Goal: Participate in discussion: Engage in conversation with other users on a specific topic

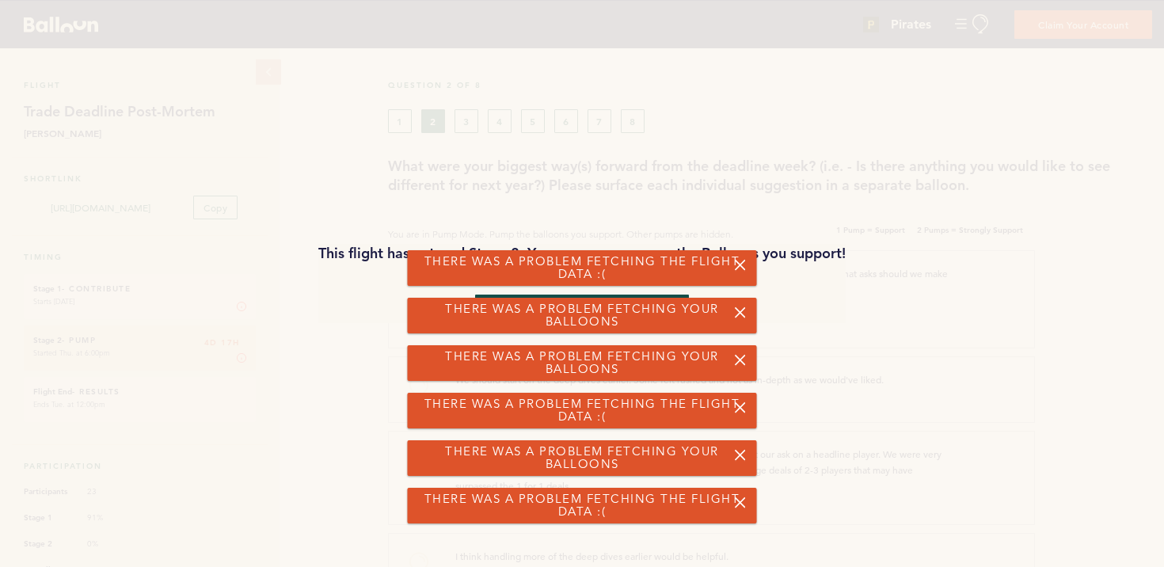
scroll to position [4238, 0]
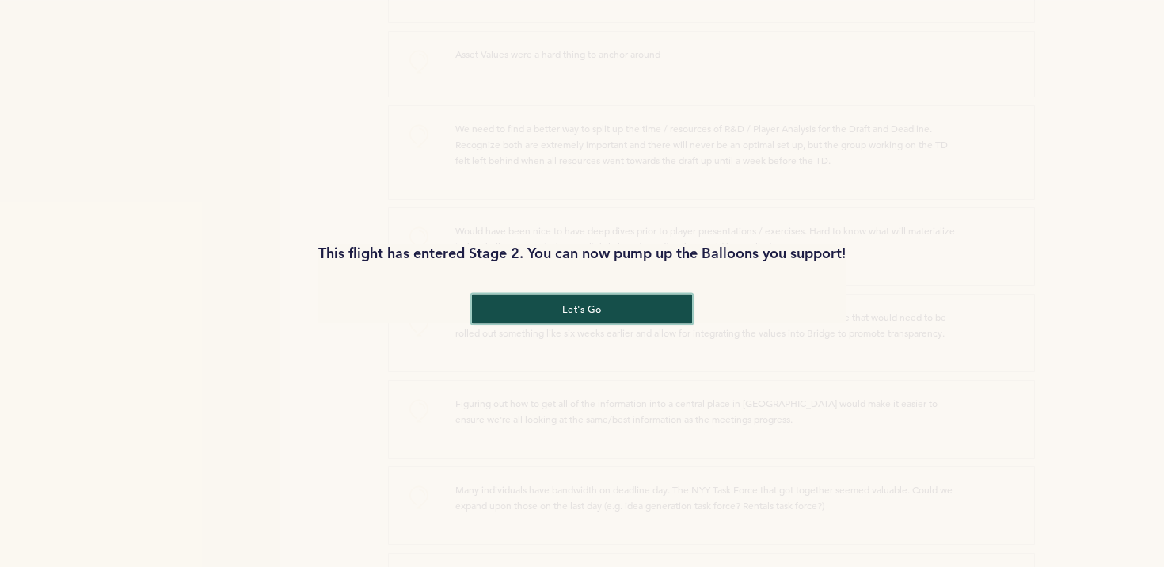
click at [571, 313] on button "let's go" at bounding box center [582, 308] width 220 height 29
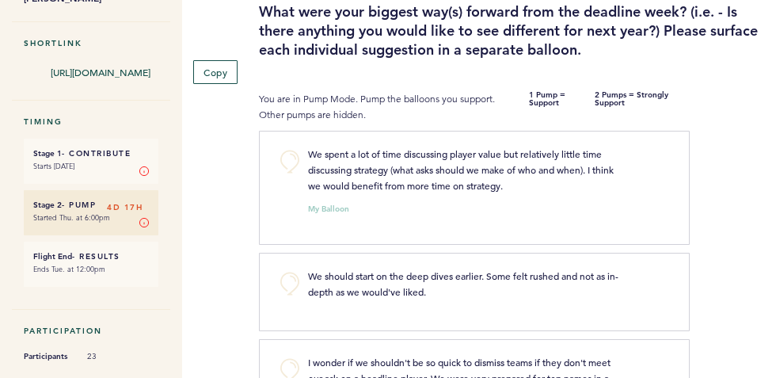
scroll to position [156, 0]
click at [292, 153] on button "+0" at bounding box center [290, 161] width 32 height 32
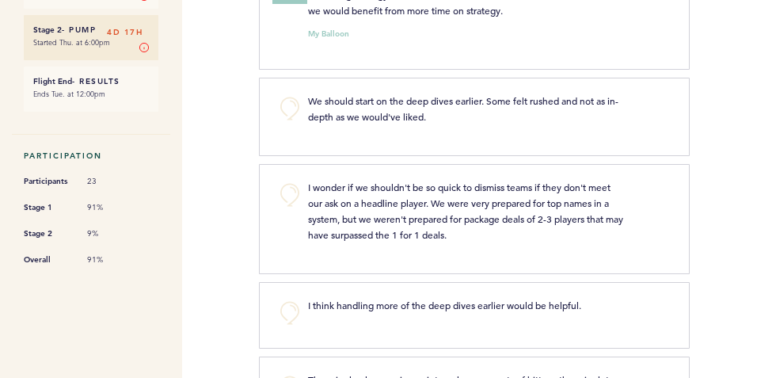
scroll to position [329, 0]
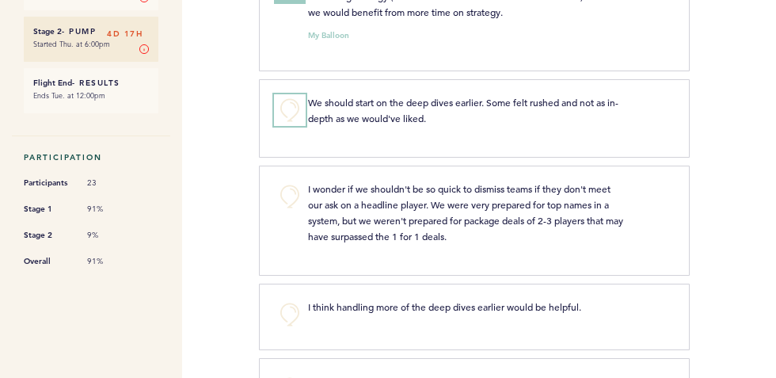
click at [291, 106] on button "+0" at bounding box center [290, 110] width 32 height 32
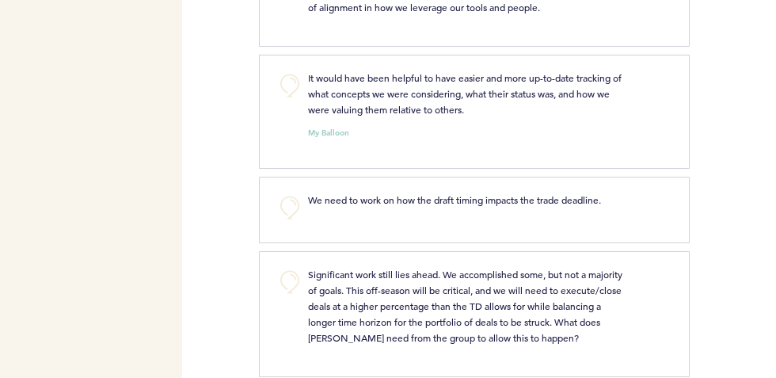
scroll to position [1044, 0]
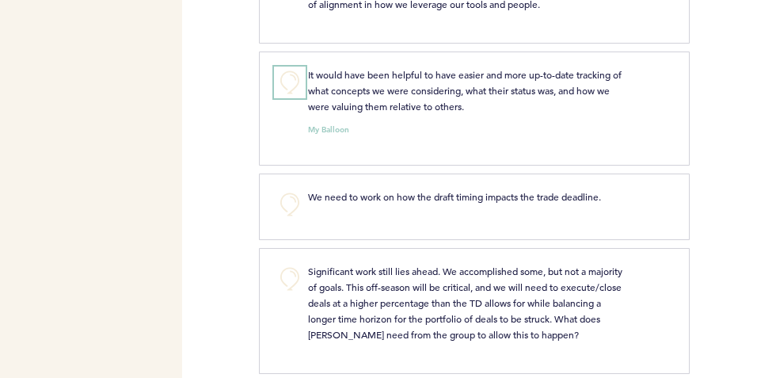
click at [291, 88] on button "+0" at bounding box center [290, 83] width 32 height 32
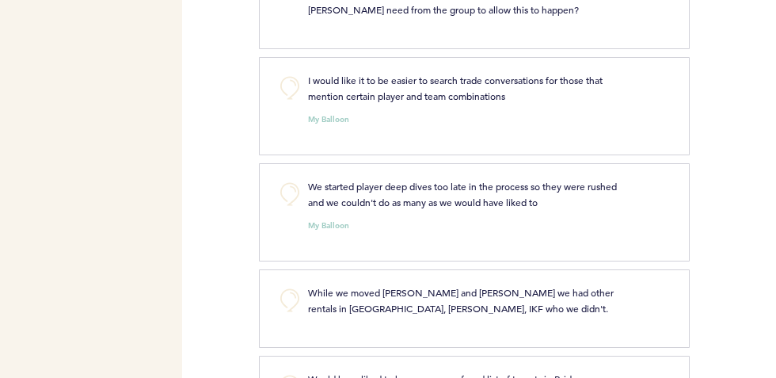
scroll to position [1369, 0]
click at [290, 80] on button "+0" at bounding box center [290, 88] width 32 height 32
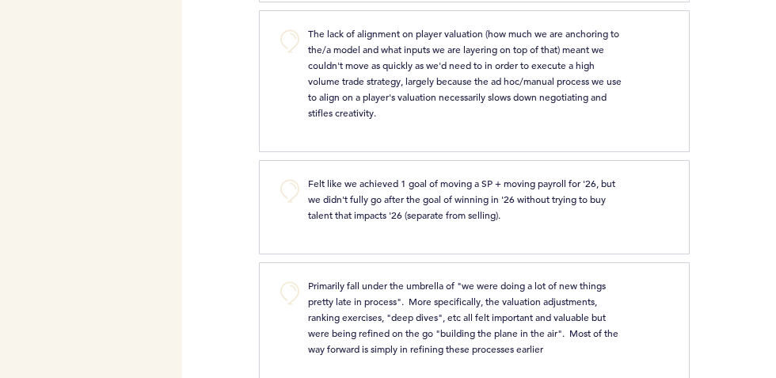
scroll to position [2242, 0]
click at [302, 37] on div "The lack of alignment on player valuation (how much we are anchoring to the/a m…" at bounding box center [467, 72] width 342 height 95
click at [289, 38] on button "+0" at bounding box center [290, 41] width 32 height 32
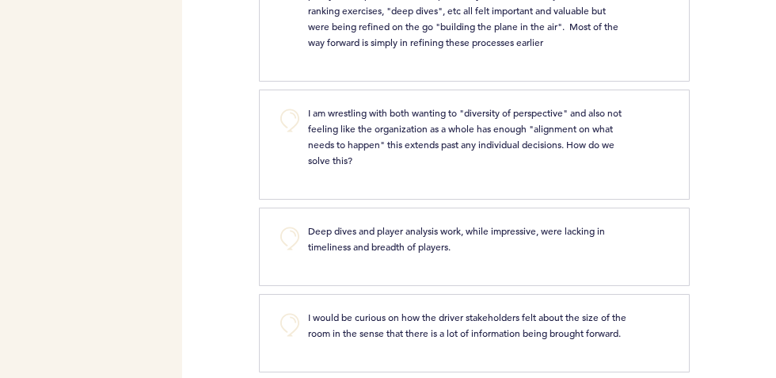
scroll to position [2502, 0]
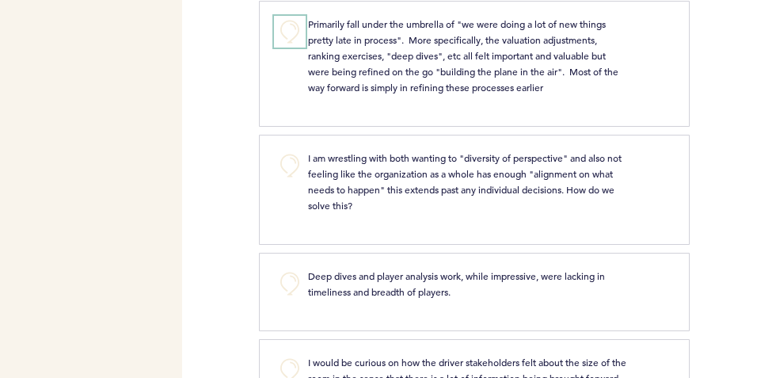
click at [285, 29] on button "+0" at bounding box center [290, 32] width 32 height 32
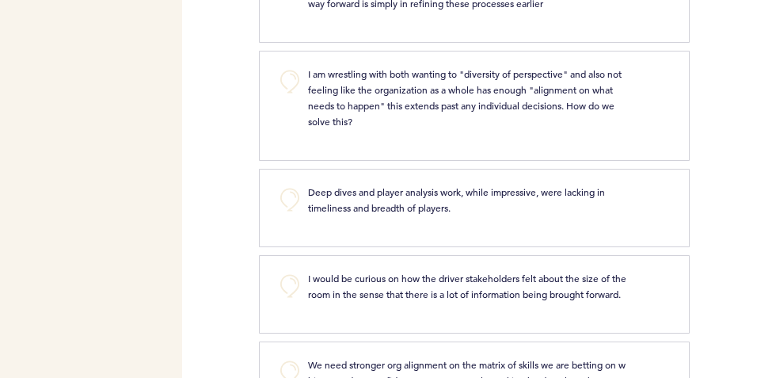
scroll to position [2587, 0]
click at [288, 81] on button "+0" at bounding box center [290, 81] width 32 height 32
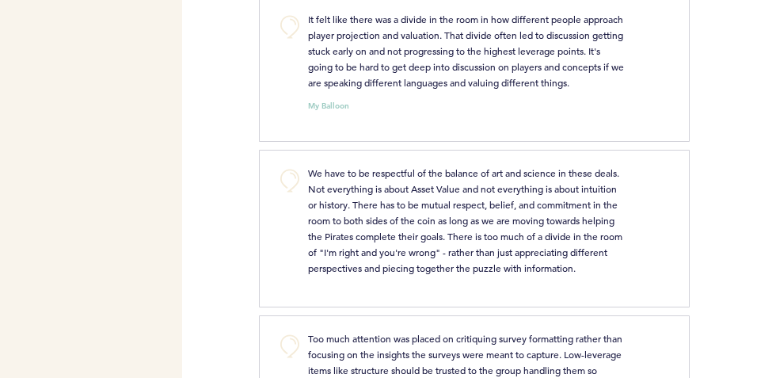
scroll to position [3231, 0]
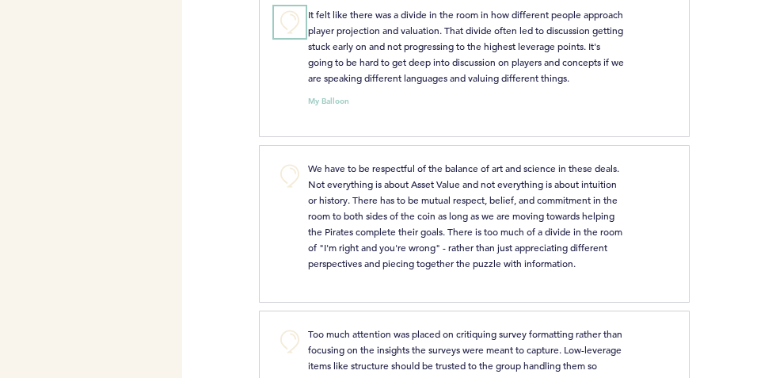
click at [294, 38] on button "+0" at bounding box center [290, 22] width 32 height 32
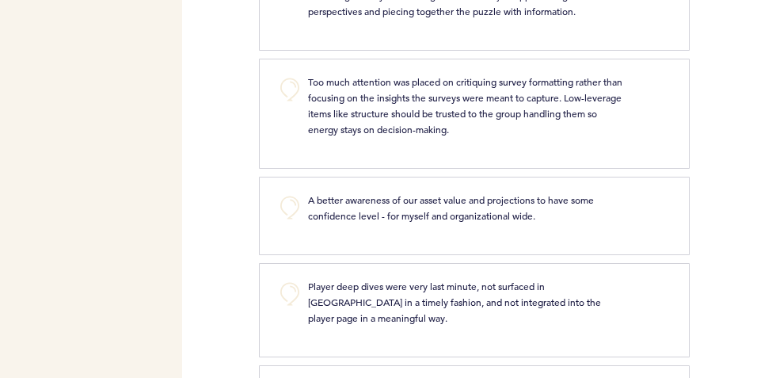
scroll to position [3489, 0]
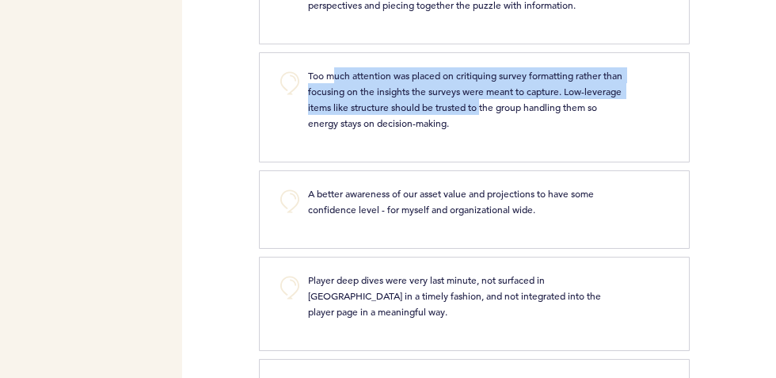
drag, startPoint x: 334, startPoint y: 124, endPoint x: 521, endPoint y: 153, distance: 189.2
click at [521, 129] on span "Too much attention was placed on critiquing survey formatting rather than focus…" at bounding box center [466, 99] width 317 height 60
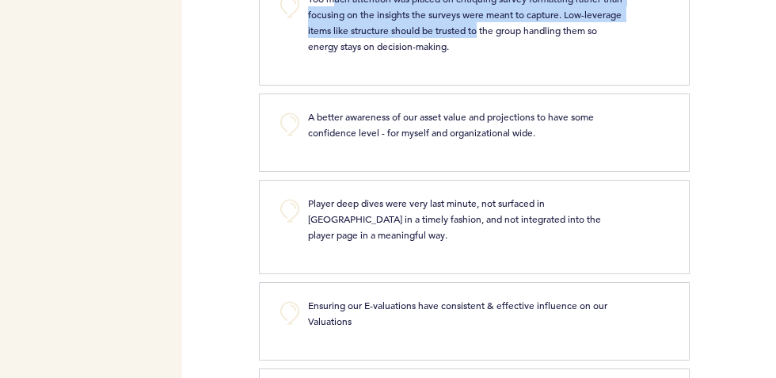
scroll to position [3567, 0]
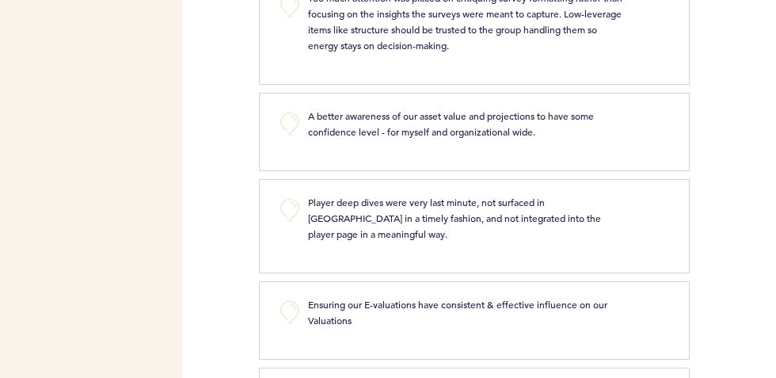
drag, startPoint x: 380, startPoint y: 163, endPoint x: 555, endPoint y: 166, distance: 175.1
click at [555, 138] on span "A better awareness of our asset value and projections to have some confidence l…" at bounding box center [452, 123] width 288 height 29
drag, startPoint x: 558, startPoint y: 181, endPoint x: 315, endPoint y: 165, distance: 243.8
click at [315, 139] on p "A better awareness of our asset value and projections to have some confidence l…" at bounding box center [467, 124] width 318 height 32
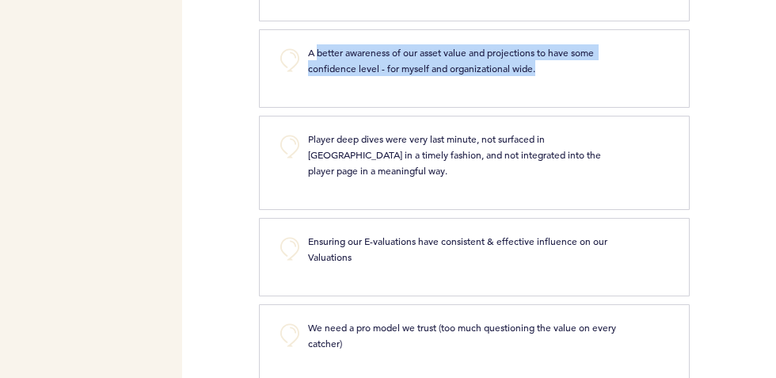
scroll to position [3654, 0]
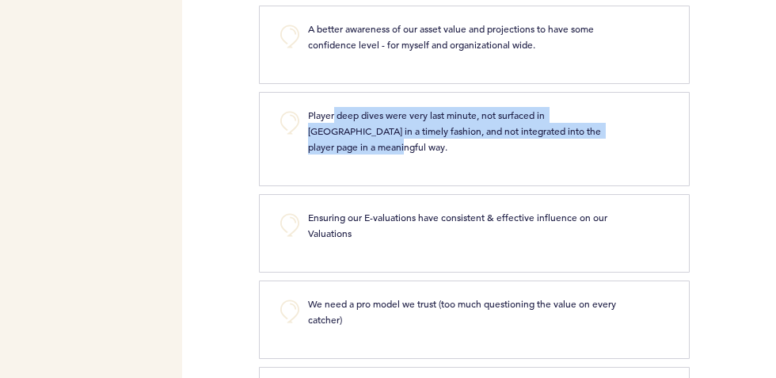
drag, startPoint x: 333, startPoint y: 158, endPoint x: 553, endPoint y: 189, distance: 221.7
click at [551, 166] on div "Player deep dives were very last minute, not surfaced in [GEOGRAPHIC_DATA] in a…" at bounding box center [483, 136] width 374 height 59
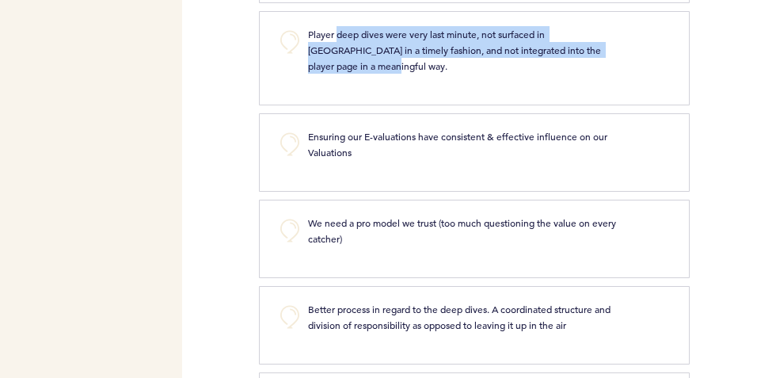
scroll to position [3837, 0]
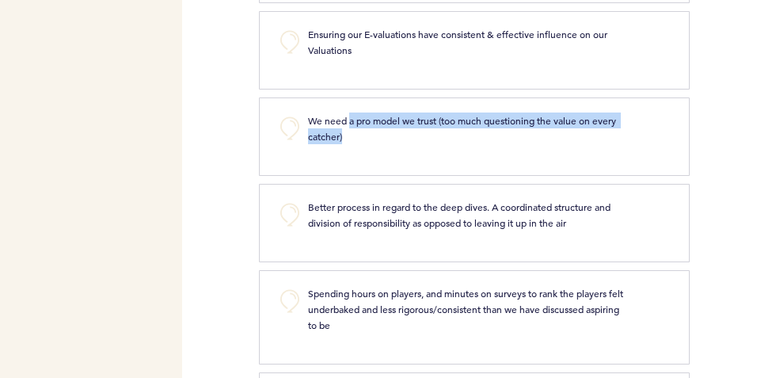
drag, startPoint x: 351, startPoint y: 154, endPoint x: 390, endPoint y: 163, distance: 40.0
click at [390, 144] on p "We need a pro model we trust (too much questioning the value on every catcher)" at bounding box center [467, 128] width 318 height 32
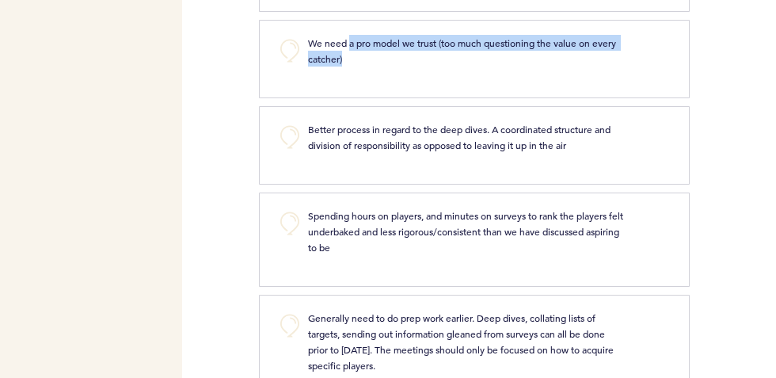
scroll to position [3916, 0]
click at [333, 78] on div "We need a pro model we trust (too much questioning the value on every catcher) …" at bounding box center [483, 56] width 374 height 44
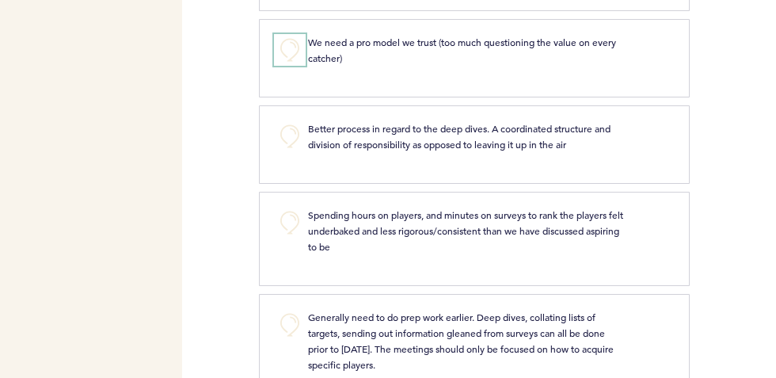
click at [288, 66] on button "+0" at bounding box center [290, 50] width 32 height 32
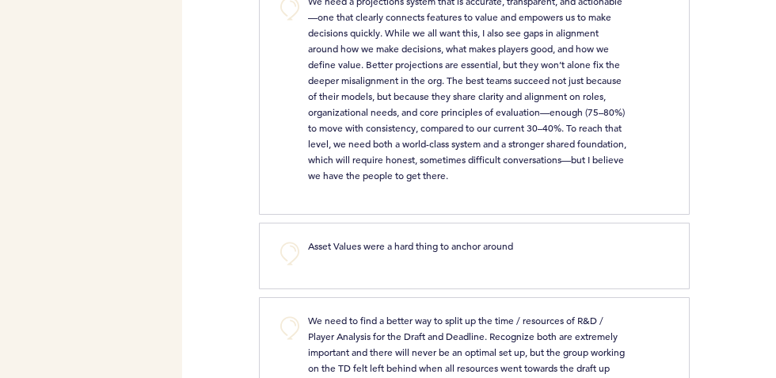
scroll to position [4728, 0]
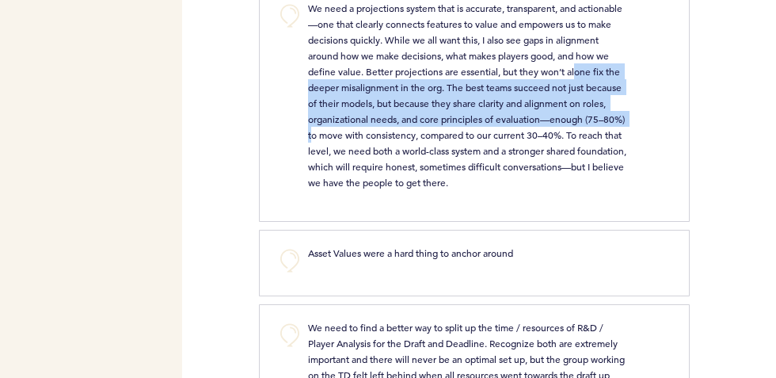
drag, startPoint x: 322, startPoint y: 103, endPoint x: 440, endPoint y: 147, distance: 126.8
click at [440, 147] on span "We need a projections system that is accurate, transparent, and actionable—one …" at bounding box center [468, 95] width 321 height 187
click at [282, 19] on button "+0" at bounding box center [290, 16] width 32 height 32
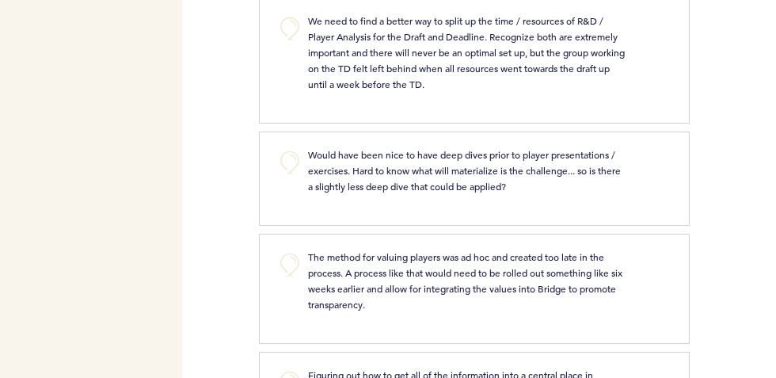
scroll to position [5044, 0]
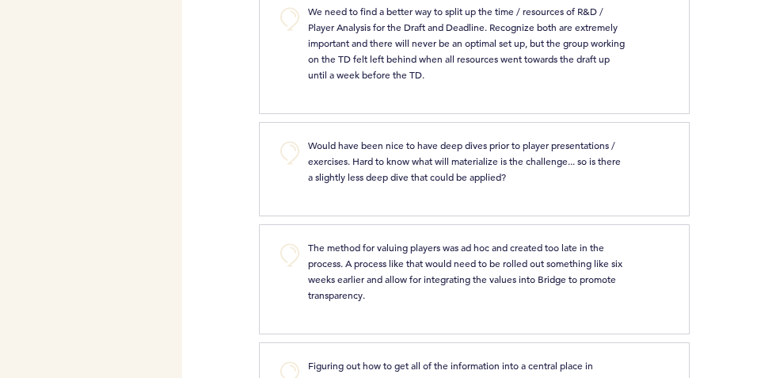
click at [296, 50] on div "We need to find a better way to split up the time / resources of R&D / Player A…" at bounding box center [467, 42] width 342 height 79
click at [294, 35] on button "+0" at bounding box center [290, 19] width 32 height 32
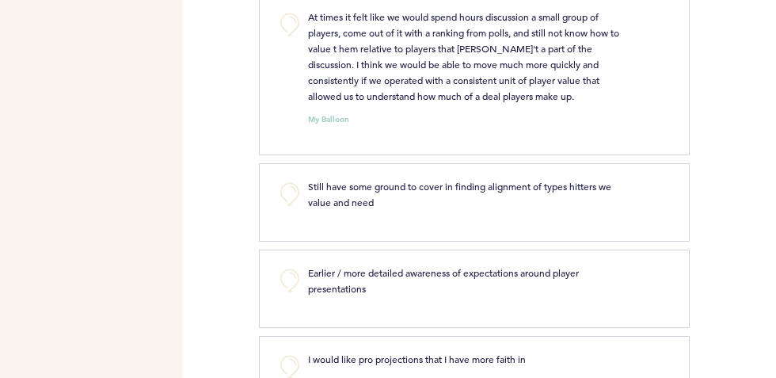
scroll to position [6629, 0]
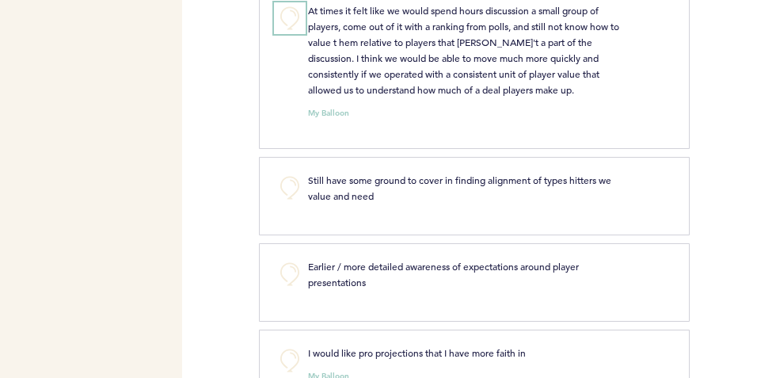
click at [289, 34] on button "+0" at bounding box center [290, 18] width 32 height 32
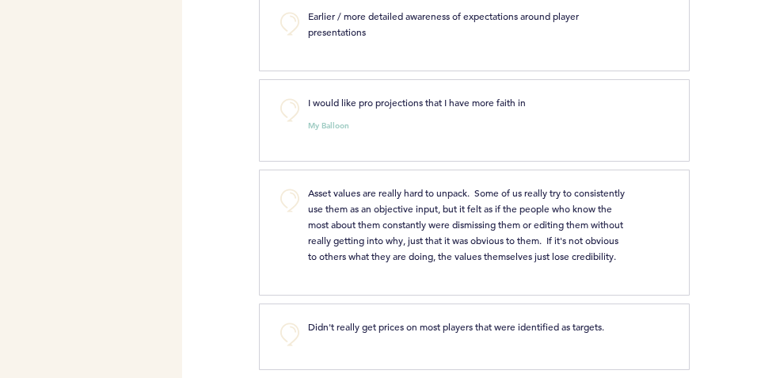
scroll to position [6881, 0]
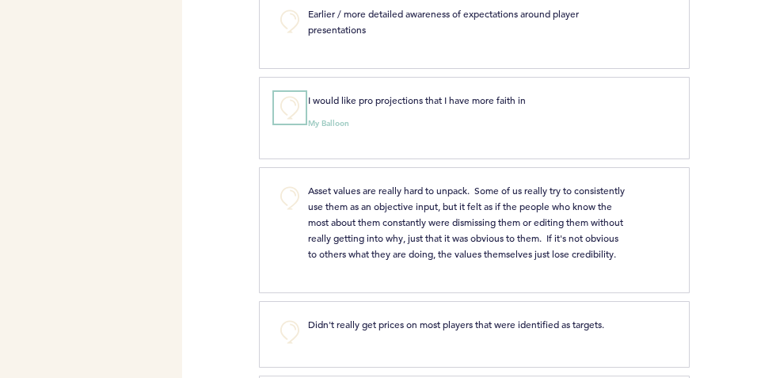
click at [291, 124] on button "+0" at bounding box center [290, 108] width 32 height 32
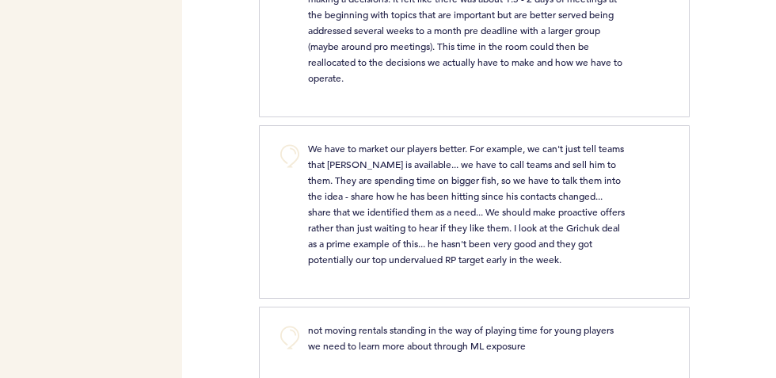
scroll to position [7407, 0]
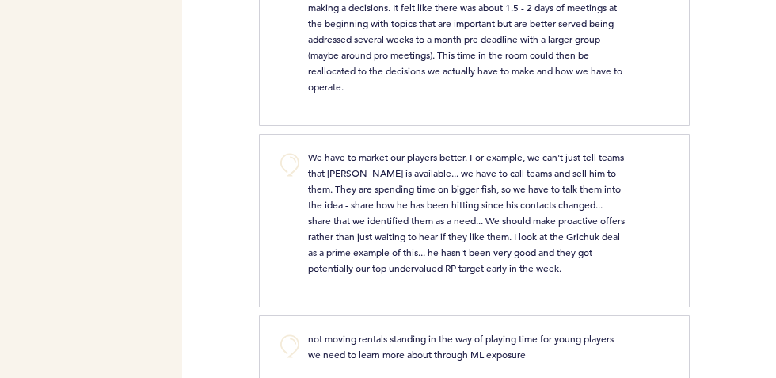
click at [296, 31] on div "It felt like there was a substantial amount of time spent that was in service t…" at bounding box center [467, 31] width 342 height 127
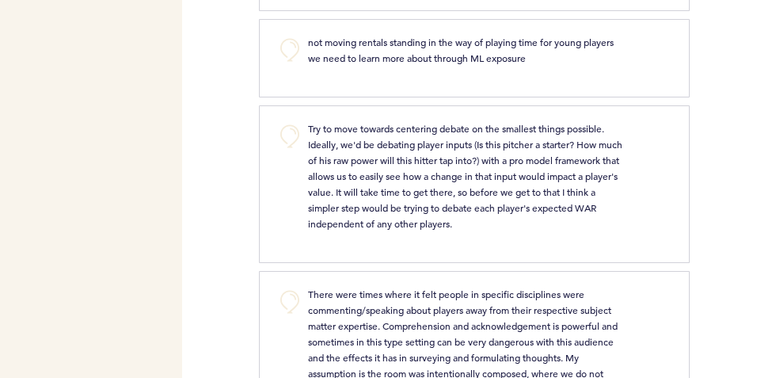
scroll to position [7706, 0]
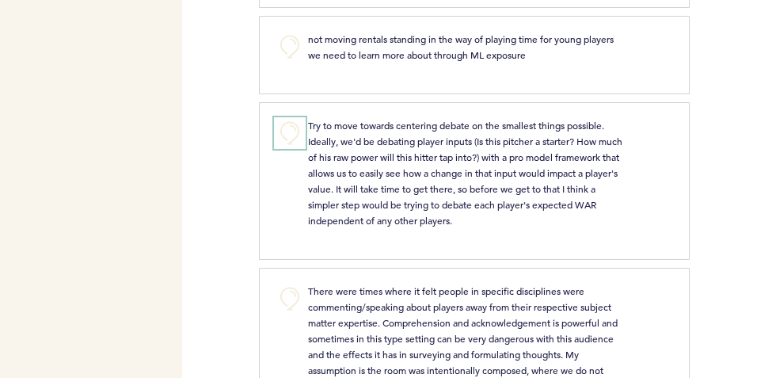
click at [292, 149] on button "+0" at bounding box center [290, 133] width 32 height 32
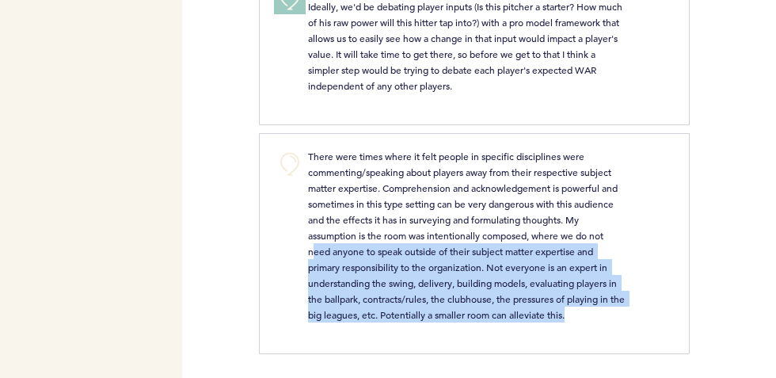
drag, startPoint x: 311, startPoint y: 254, endPoint x: 589, endPoint y: 315, distance: 285.4
click at [589, 315] on p "There were times where it felt people in specific disciplines were commenting/s…" at bounding box center [467, 235] width 318 height 174
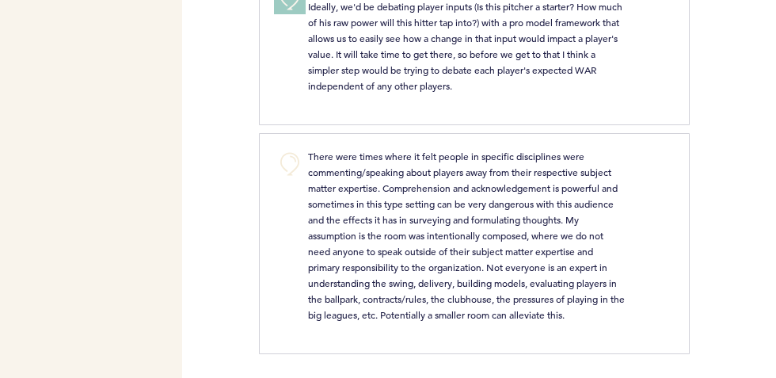
click at [402, 191] on span "There were times where it felt people in specific disciplines were commenting/s…" at bounding box center [467, 235] width 319 height 171
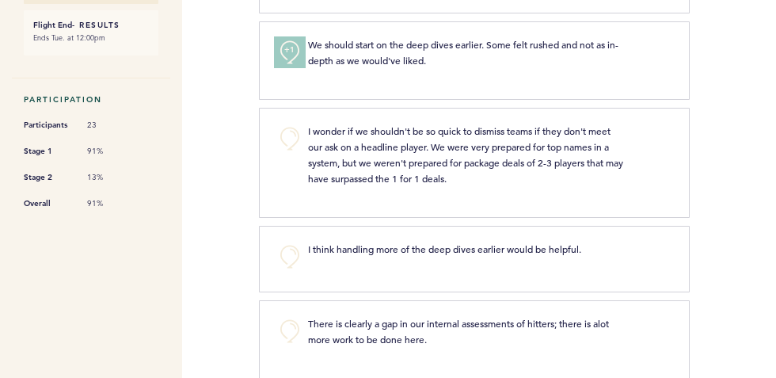
scroll to position [0, 0]
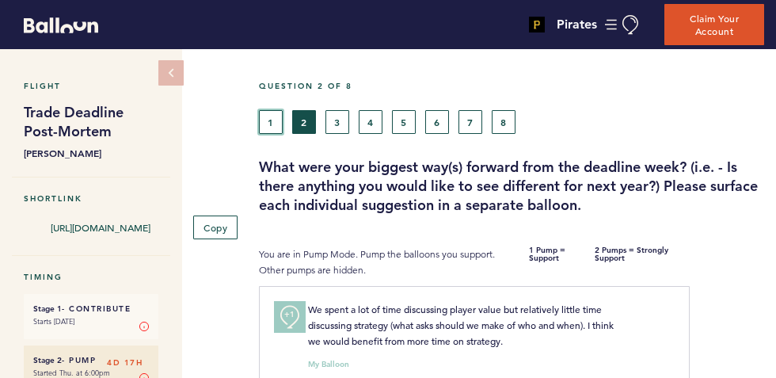
click at [276, 129] on button "1" at bounding box center [271, 122] width 24 height 24
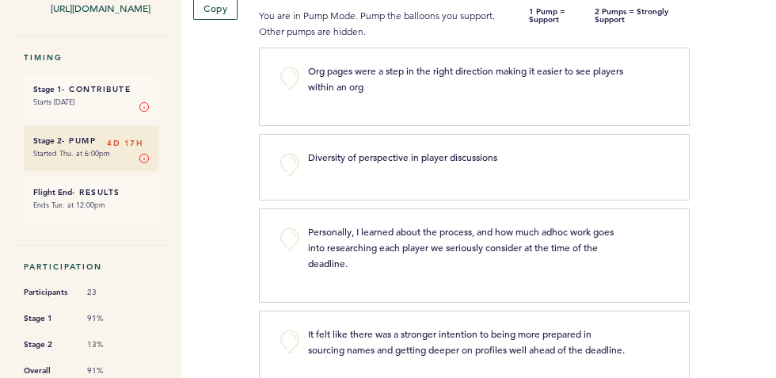
scroll to position [223, 0]
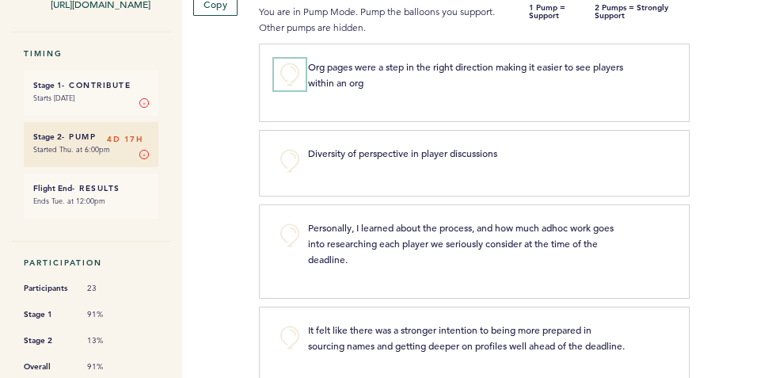
click at [281, 66] on button "+0" at bounding box center [290, 75] width 32 height 32
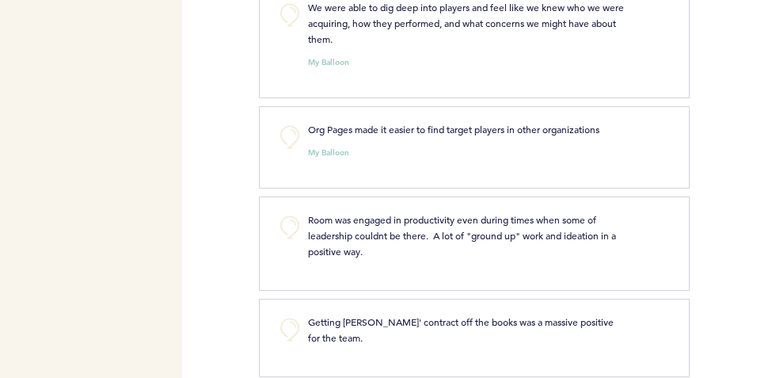
scroll to position [796, 0]
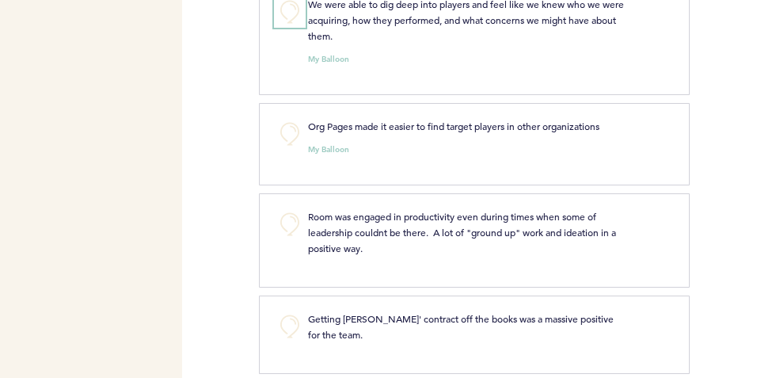
click at [294, 28] on button "+0" at bounding box center [290, 12] width 32 height 32
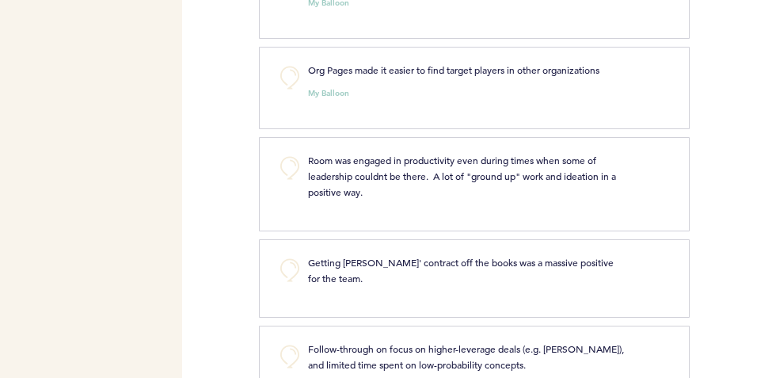
scroll to position [856, 0]
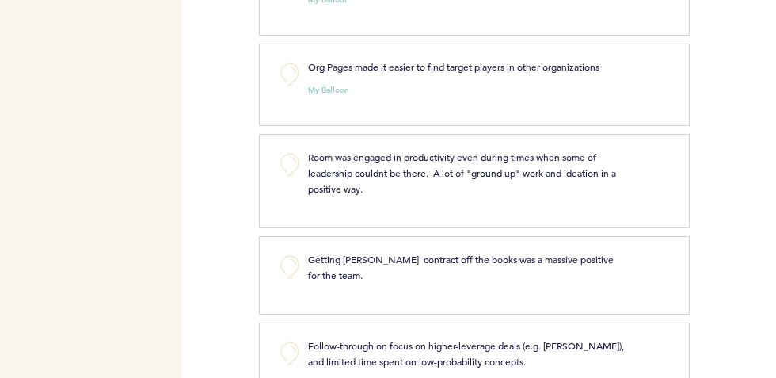
click at [296, 90] on div "Org Pages made it easier to find target players in other organizations My Ballo…" at bounding box center [483, 83] width 374 height 48
click at [292, 87] on button "+0" at bounding box center [290, 75] width 32 height 32
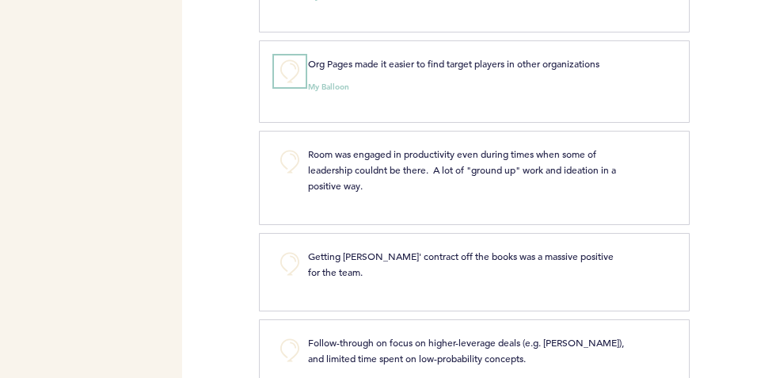
scroll to position [827, 0]
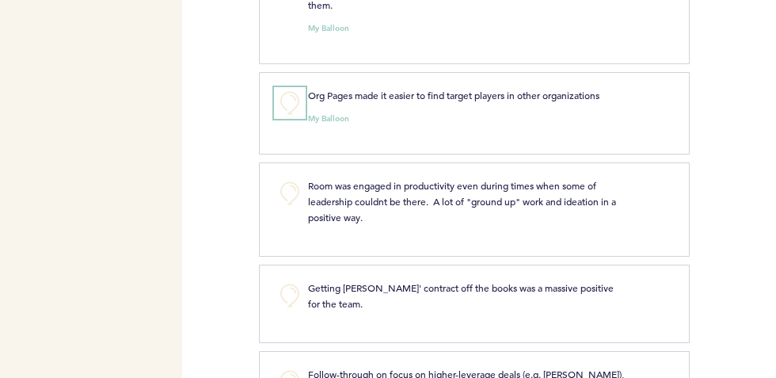
click at [292, 116] on button "+0" at bounding box center [290, 103] width 32 height 32
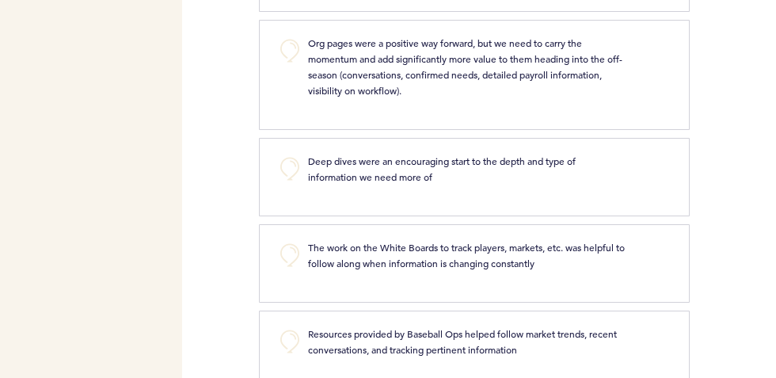
scroll to position [1334, 0]
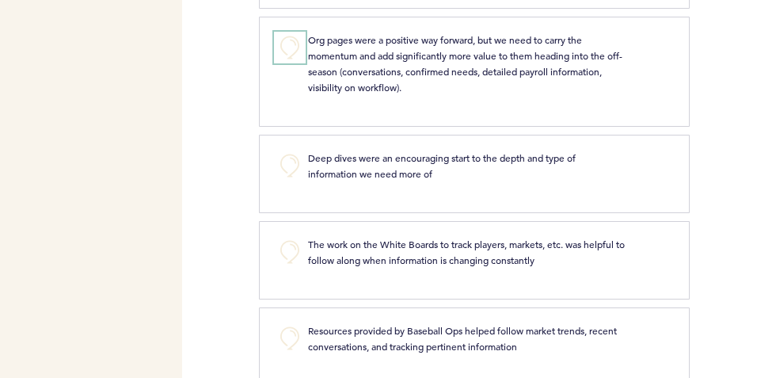
click at [282, 58] on button "+0" at bounding box center [290, 48] width 32 height 32
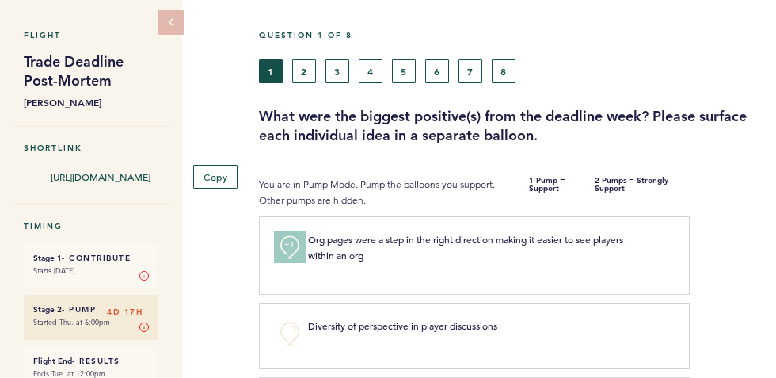
scroll to position [0, 0]
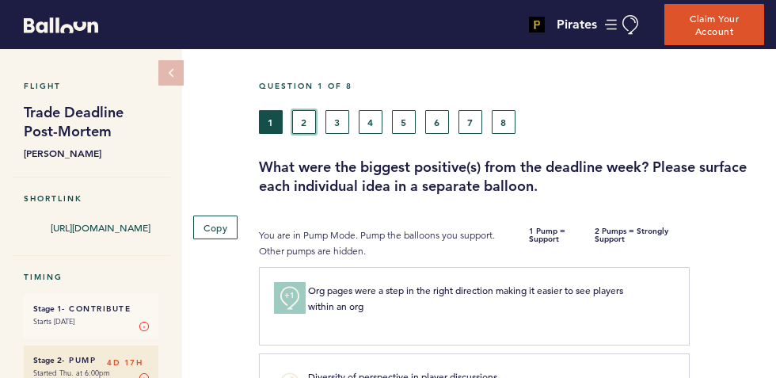
click at [299, 112] on button "2" at bounding box center [304, 122] width 24 height 24
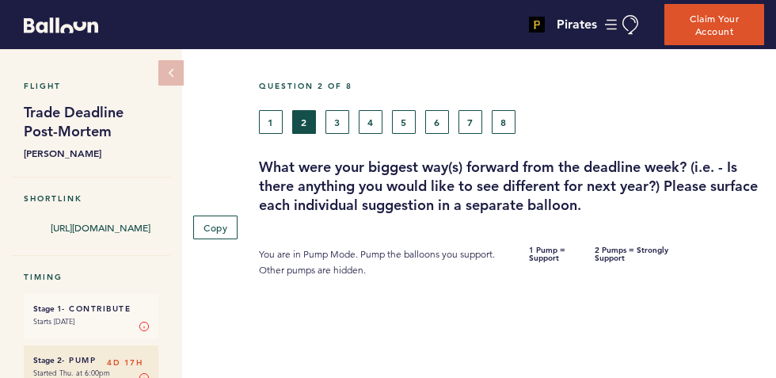
click at [323, 115] on div "1 2 3 4 5 6 7 8" at bounding box center [445, 122] width 373 height 24
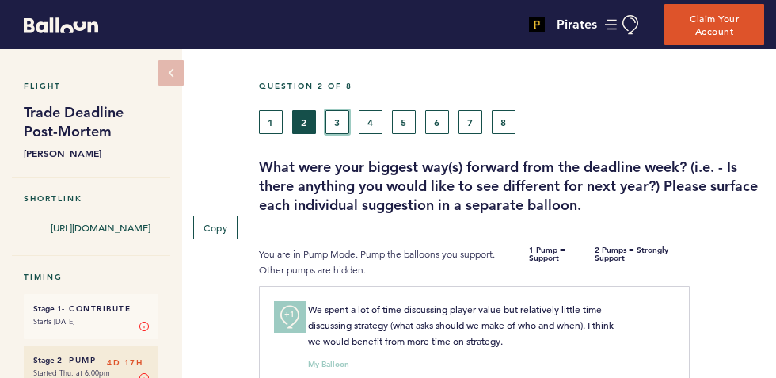
click at [329, 117] on button "3" at bounding box center [338, 122] width 24 height 24
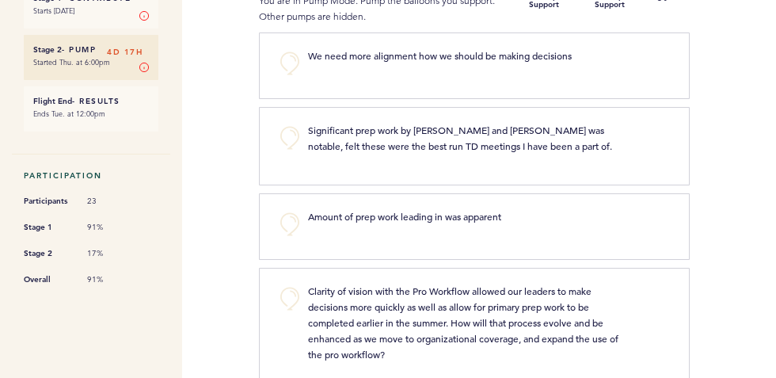
scroll to position [331, 0]
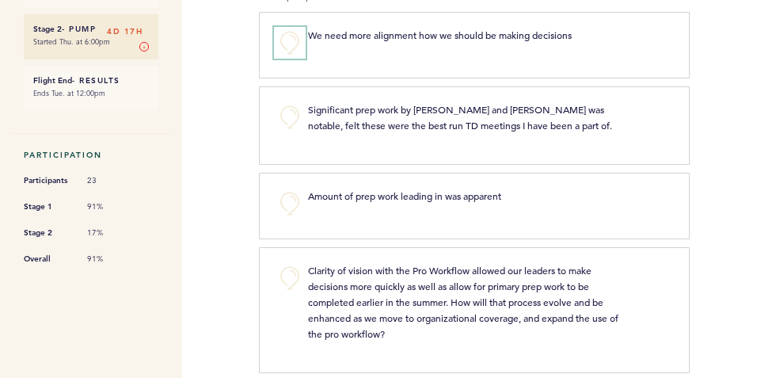
click at [289, 40] on button "+0" at bounding box center [290, 43] width 32 height 32
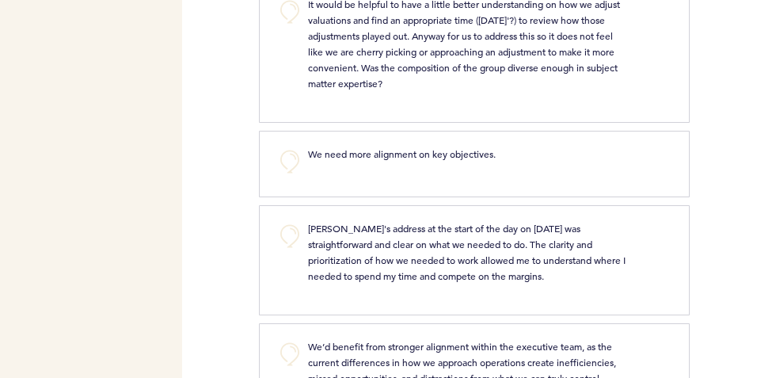
scroll to position [0, 0]
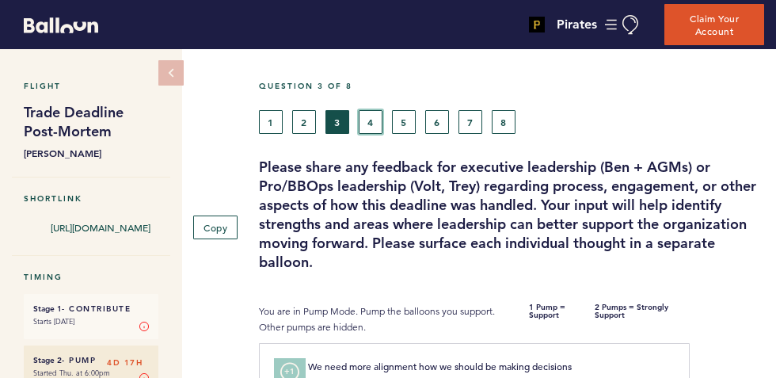
click at [375, 113] on button "4" at bounding box center [371, 122] width 24 height 24
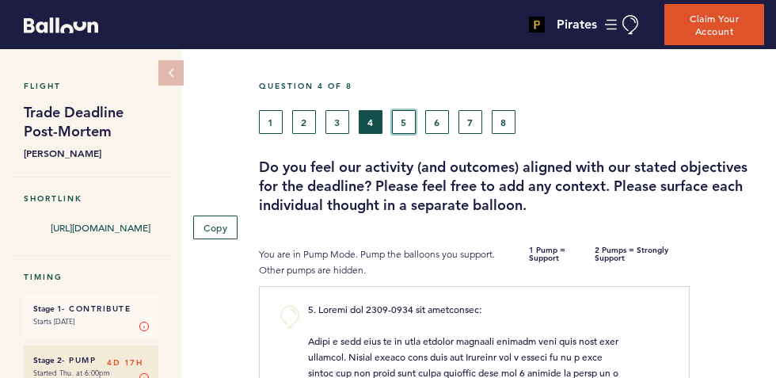
click at [406, 130] on button "5" at bounding box center [404, 122] width 24 height 24
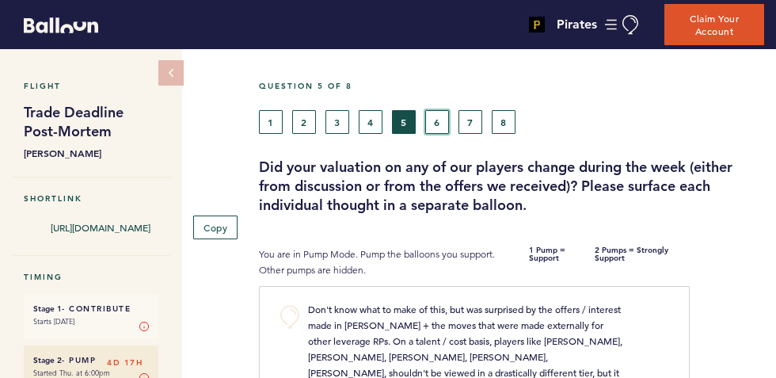
click at [425, 114] on button "6" at bounding box center [437, 122] width 24 height 24
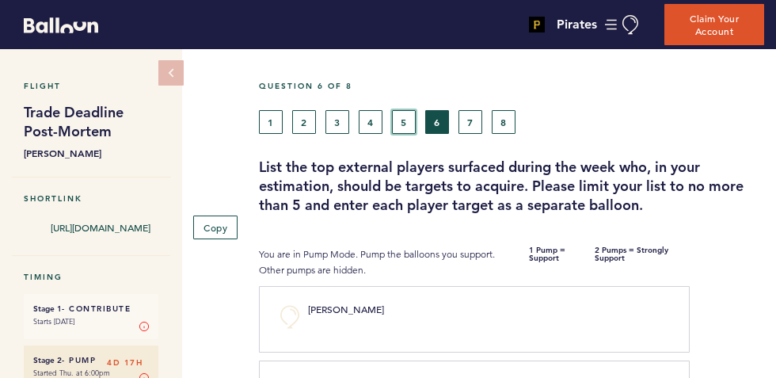
click at [413, 128] on button "5" at bounding box center [404, 122] width 24 height 24
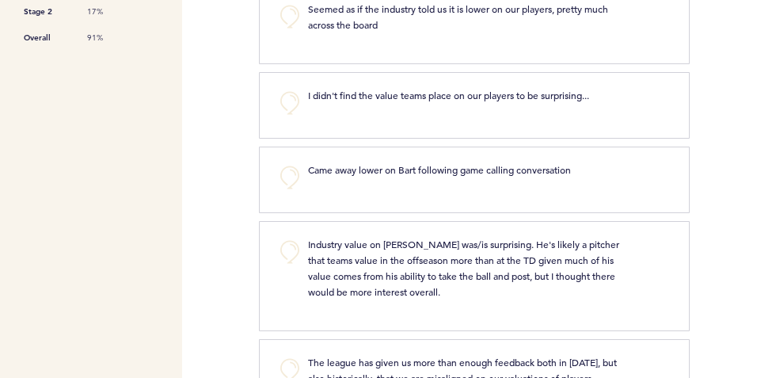
scroll to position [553, 0]
click at [293, 95] on button "+0" at bounding box center [290, 102] width 32 height 32
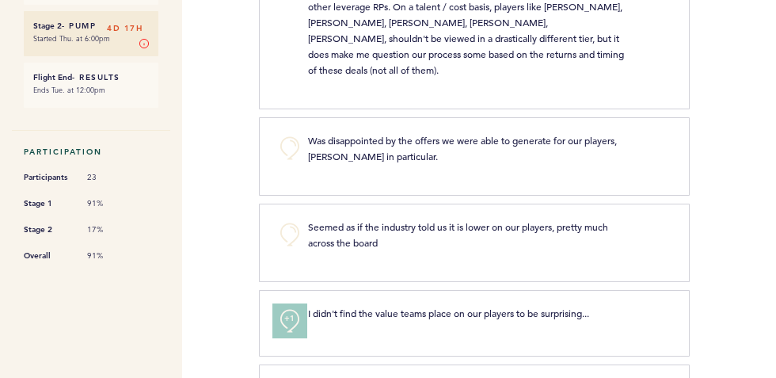
scroll to position [0, 0]
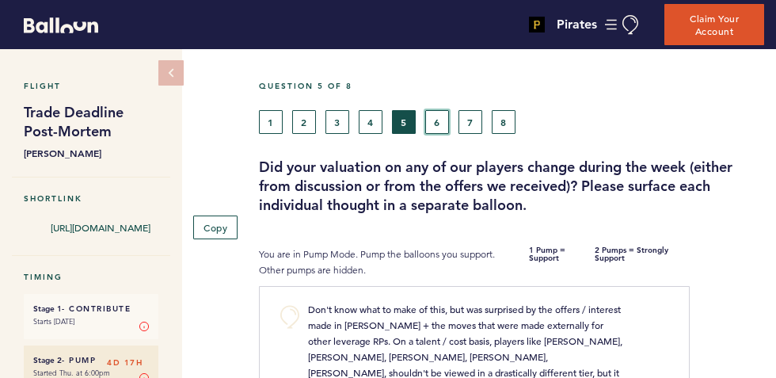
click at [448, 112] on button "6" at bounding box center [437, 122] width 24 height 24
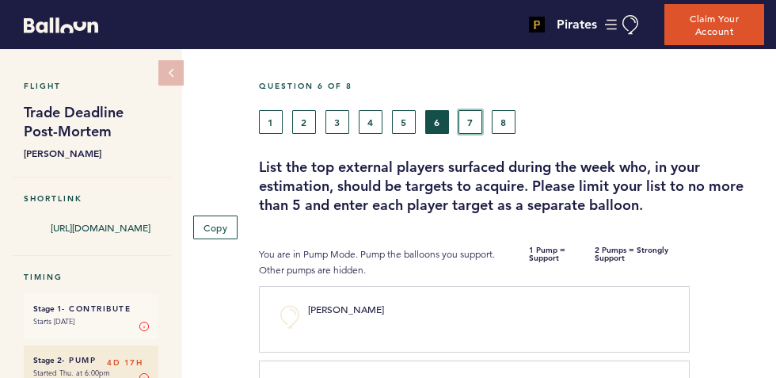
click at [470, 120] on button "7" at bounding box center [471, 122] width 24 height 24
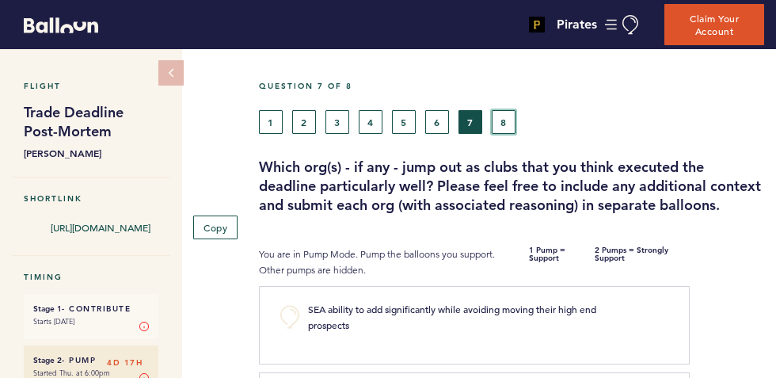
click at [495, 122] on button "8" at bounding box center [504, 122] width 24 height 24
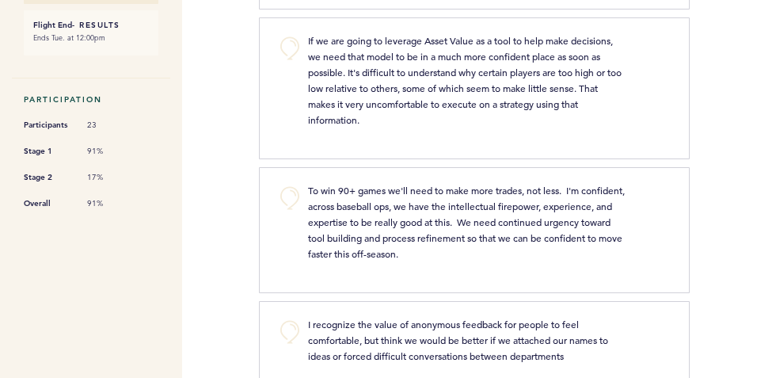
scroll to position [390, 0]
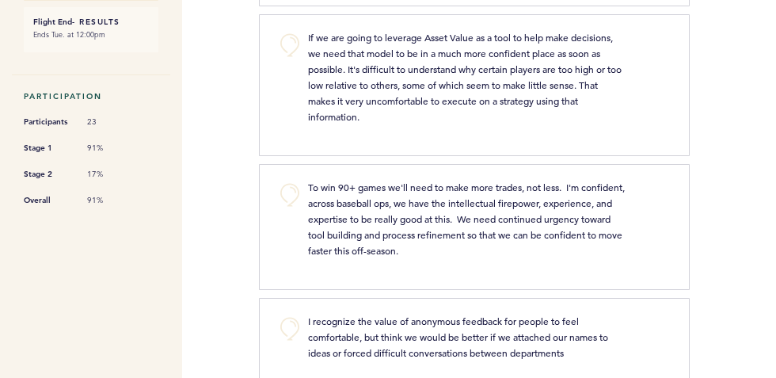
click at [299, 38] on div "If we are going to leverage Asset Value as a tool to help make decisions, we ne…" at bounding box center [467, 76] width 342 height 95
click at [299, 43] on div "If we are going to leverage Asset Value as a tool to help make decisions, we ne…" at bounding box center [467, 76] width 342 height 95
click at [288, 42] on button "+0" at bounding box center [290, 45] width 32 height 32
click at [265, 128] on div "+1" at bounding box center [279, 82] width 34 height 107
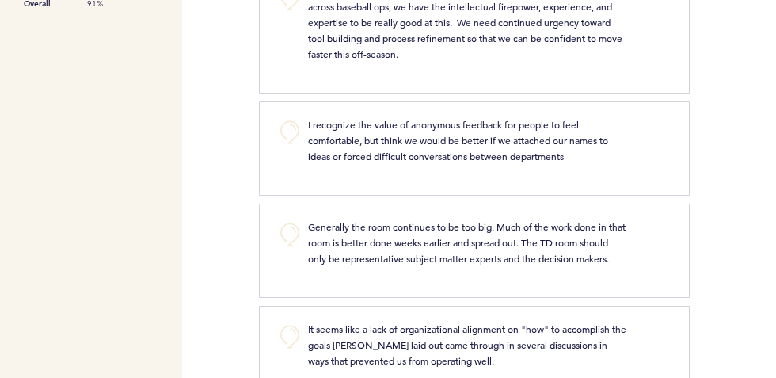
scroll to position [652, 0]
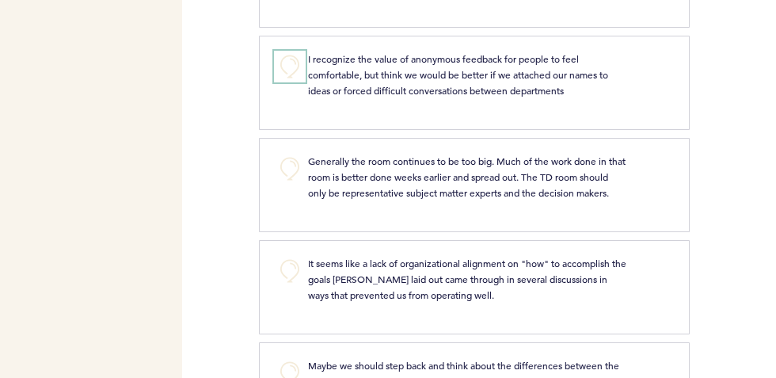
click at [289, 56] on button "+0" at bounding box center [290, 67] width 32 height 32
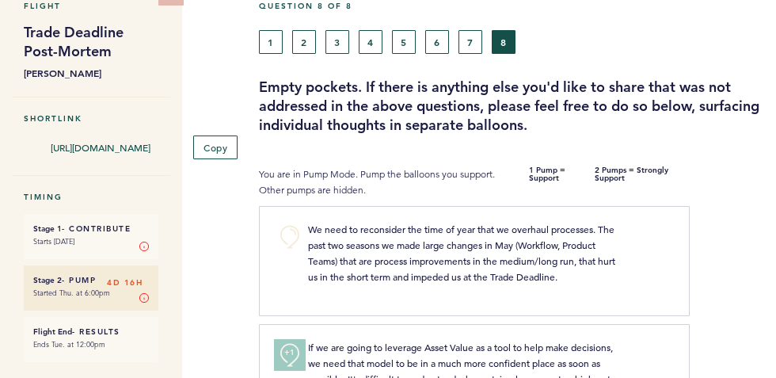
scroll to position [0, 0]
